Goal: Task Accomplishment & Management: Manage account settings

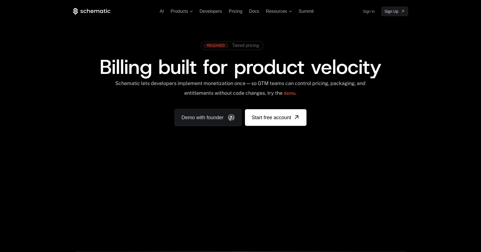
drag, startPoint x: 275, startPoint y: 222, endPoint x: 270, endPoint y: 202, distance: 20.6
click at [275, 222] on div "Your browser does not support the video tag." at bounding box center [241, 164] width 362 height 234
click at [368, 14] on link "Sign in" at bounding box center [368, 11] width 12 height 9
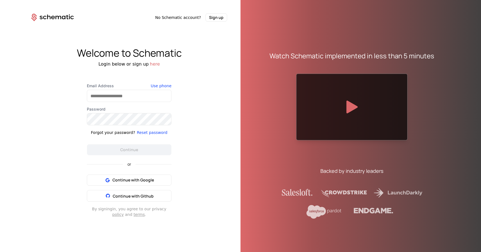
click at [111, 89] on div "Email Address" at bounding box center [129, 92] width 85 height 19
click at [136, 180] on span "Continue with Google" at bounding box center [132, 180] width 41 height 6
